Goal: Task Accomplishment & Management: Manage account settings

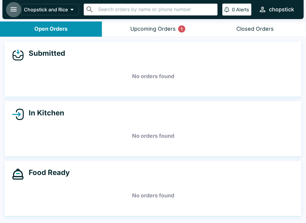
click at [17, 9] on icon "open drawer" at bounding box center [14, 9] width 8 height 8
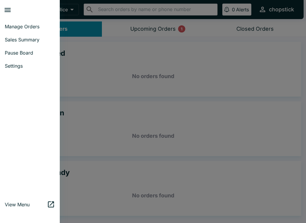
click at [22, 53] on span "Pause Board" at bounding box center [30, 53] width 50 height 6
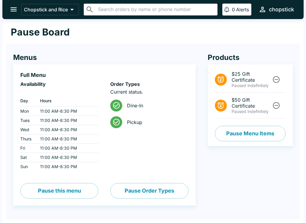
click at [235, 138] on button "Pause Menu Items" at bounding box center [250, 134] width 71 height 16
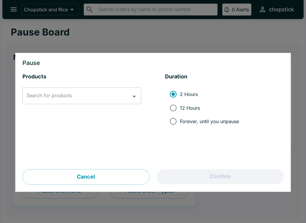
click at [127, 97] on input "Search for products" at bounding box center [77, 95] width 104 height 11
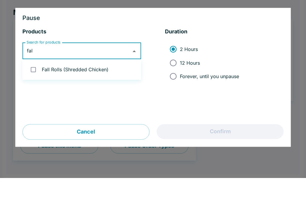
type input "fall"
click at [36, 109] on input "checkbox" at bounding box center [33, 115] width 12 height 12
checkbox input "true"
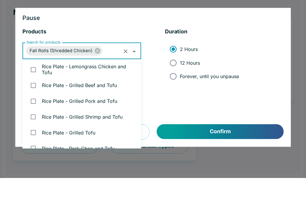
scroll to position [607, 0]
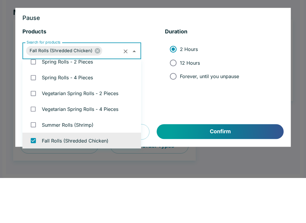
click at [173, 101] on input "12 Hours" at bounding box center [172, 107] width 13 height 13
radio input "true"
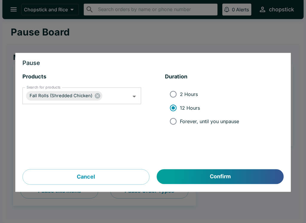
click at [178, 175] on button "Confirm" at bounding box center [220, 176] width 127 height 15
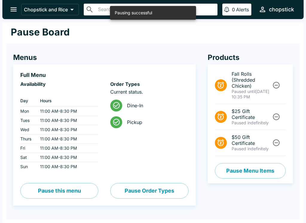
click at [238, 168] on button "Pause Menu Items" at bounding box center [250, 171] width 71 height 16
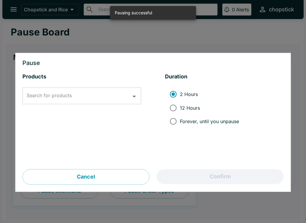
click at [38, 96] on div "Search for products Search for products" at bounding box center [81, 96] width 118 height 17
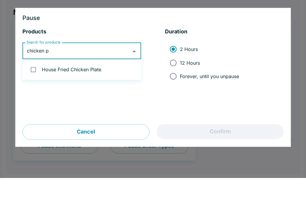
type input "chicken"
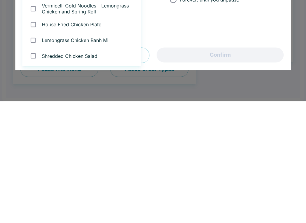
click at [52, 170] on li "Shredded Chicken Salad" at bounding box center [81, 178] width 118 height 16
checkbox input "true"
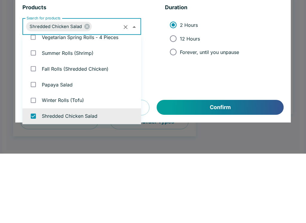
click at [191, 105] on span "12 Hours" at bounding box center [190, 108] width 20 height 6
click at [180, 101] on input "12 Hours" at bounding box center [172, 107] width 13 height 13
radio input "true"
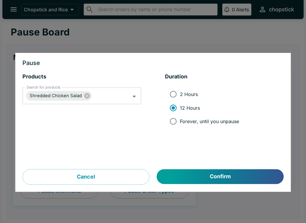
click at [228, 174] on button "Confirm" at bounding box center [220, 176] width 127 height 15
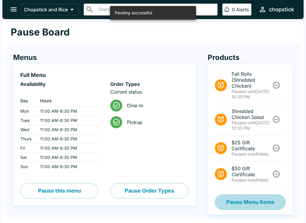
click at [242, 201] on button "Pause Menu Items" at bounding box center [250, 203] width 71 height 16
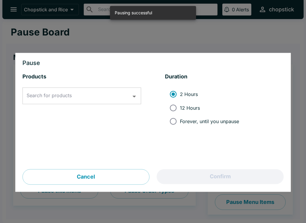
click at [130, 91] on div "Search for products" at bounding box center [81, 96] width 118 height 17
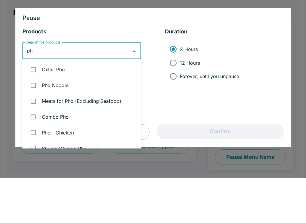
type input "pho"
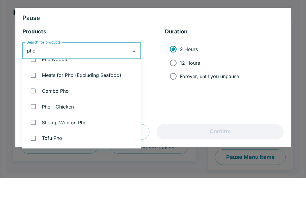
scroll to position [26, 0]
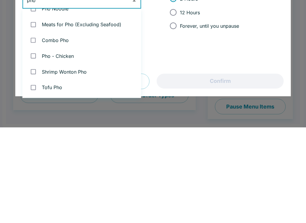
click at [35, 146] on input "checkbox" at bounding box center [33, 152] width 12 height 12
checkbox input "true"
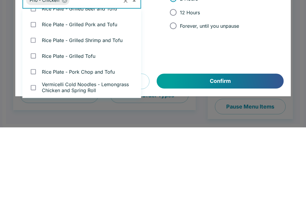
scroll to position [875, 0]
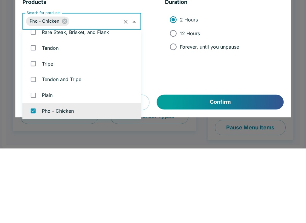
click at [172, 101] on input "12 Hours" at bounding box center [172, 107] width 13 height 13
radio input "true"
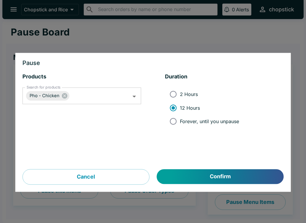
click at [202, 178] on button "Confirm" at bounding box center [220, 176] width 127 height 15
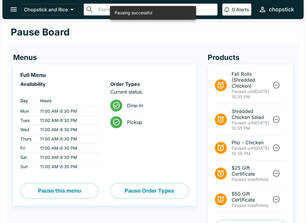
click at [14, 6] on icon "open drawer" at bounding box center [14, 9] width 8 height 8
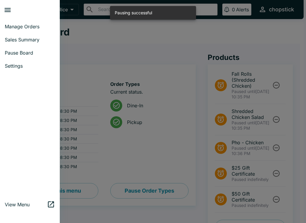
click at [10, 26] on span "Manage Orders" at bounding box center [30, 27] width 50 height 6
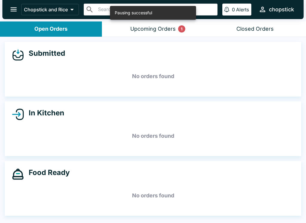
click at [143, 30] on div "Upcoming Orders 1" at bounding box center [152, 29] width 45 height 7
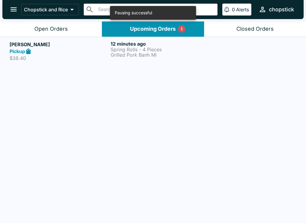
click at [82, 53] on div "Pickup" at bounding box center [59, 51] width 98 height 7
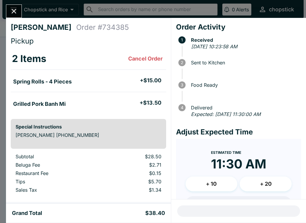
click at [15, 9] on icon "Close" at bounding box center [14, 11] width 8 height 8
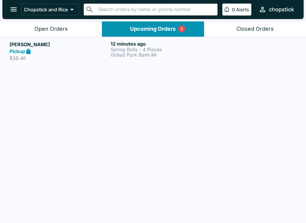
click at [42, 28] on div "Open Orders" at bounding box center [50, 29] width 33 height 7
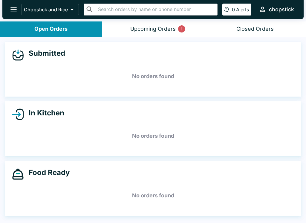
click at [139, 33] on button "Upcoming Orders 1" at bounding box center [153, 28] width 102 height 15
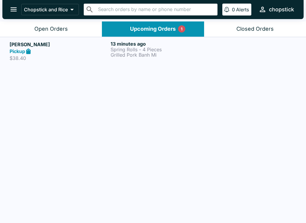
click at [130, 54] on p "Grilled Pork Banh Mi" at bounding box center [159, 54] width 98 height 5
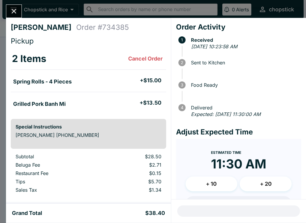
click at [20, 12] on button "Close" at bounding box center [13, 11] width 15 height 13
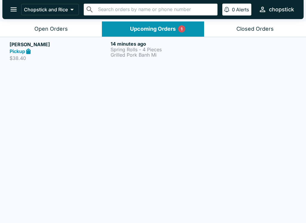
click at [60, 29] on div "Open Orders" at bounding box center [50, 29] width 33 height 7
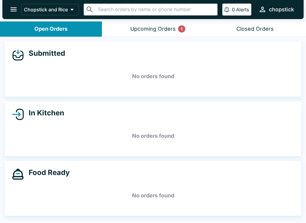
click at [12, 9] on icon "open drawer" at bounding box center [14, 9] width 8 height 8
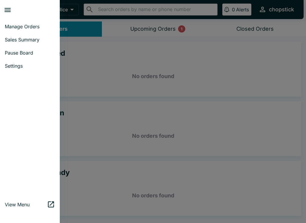
click at [10, 51] on span "Pause Board" at bounding box center [30, 53] width 50 height 6
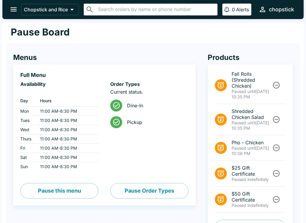
scroll to position [21, 0]
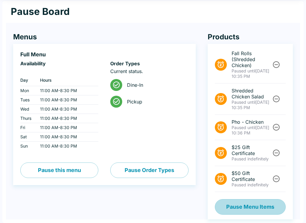
click at [233, 207] on button "Pause Menu Items" at bounding box center [250, 207] width 71 height 16
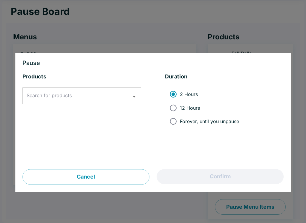
click at [104, 99] on input "Search for products" at bounding box center [77, 95] width 104 height 11
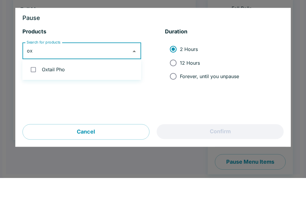
type input "oxt"
click at [30, 109] on input "checkbox" at bounding box center [33, 115] width 12 height 12
checkbox input "true"
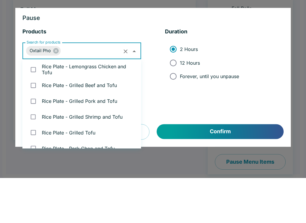
scroll to position [150, 0]
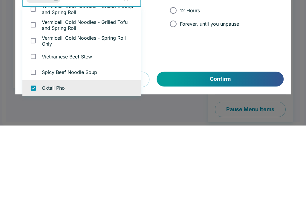
click at [230, 169] on button "Confirm" at bounding box center [220, 176] width 127 height 15
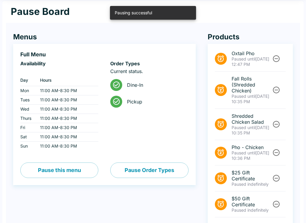
scroll to position [0, 0]
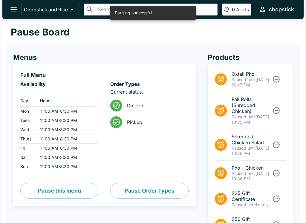
click at [9, 9] on button "open drawer" at bounding box center [13, 9] width 15 height 15
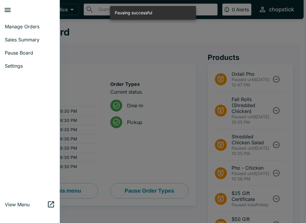
click at [11, 52] on span "Pause Board" at bounding box center [30, 53] width 50 height 6
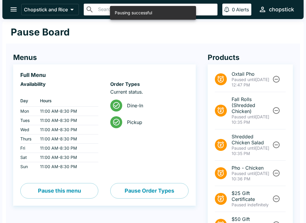
click at [9, 7] on button "open drawer" at bounding box center [13, 9] width 15 height 15
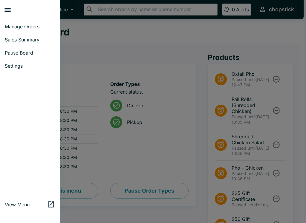
click at [8, 27] on span "Manage Orders" at bounding box center [30, 27] width 50 height 6
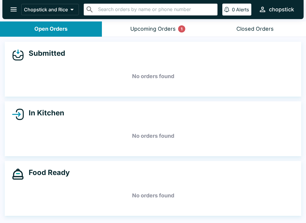
click at [132, 188] on h5 "No orders found" at bounding box center [153, 195] width 282 height 21
click at [149, 33] on button "Upcoming Orders 1" at bounding box center [153, 28] width 102 height 15
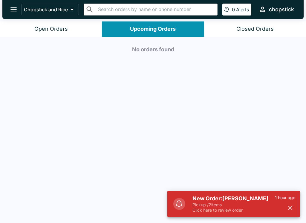
click at [203, 195] on h5 "New Order: [PERSON_NAME]" at bounding box center [233, 198] width 82 height 7
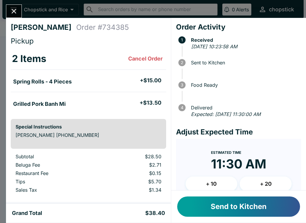
click at [202, 215] on button "Send to Kitchen" at bounding box center [238, 207] width 123 height 20
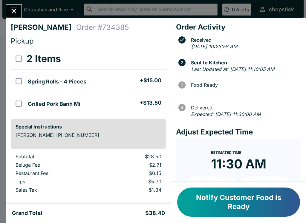
click at [10, 7] on button "Close" at bounding box center [13, 11] width 15 height 13
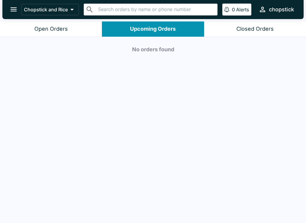
click at [50, 35] on button "Open Orders" at bounding box center [51, 28] width 102 height 15
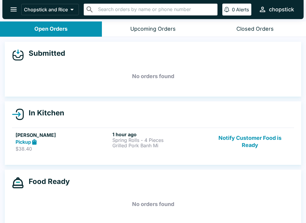
click at [245, 144] on button "Notify Customer Food is Ready" at bounding box center [249, 142] width 81 height 21
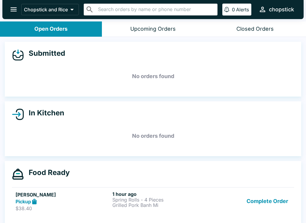
click at [258, 208] on button "Complete Order" at bounding box center [267, 201] width 46 height 21
